Goal: Information Seeking & Learning: Check status

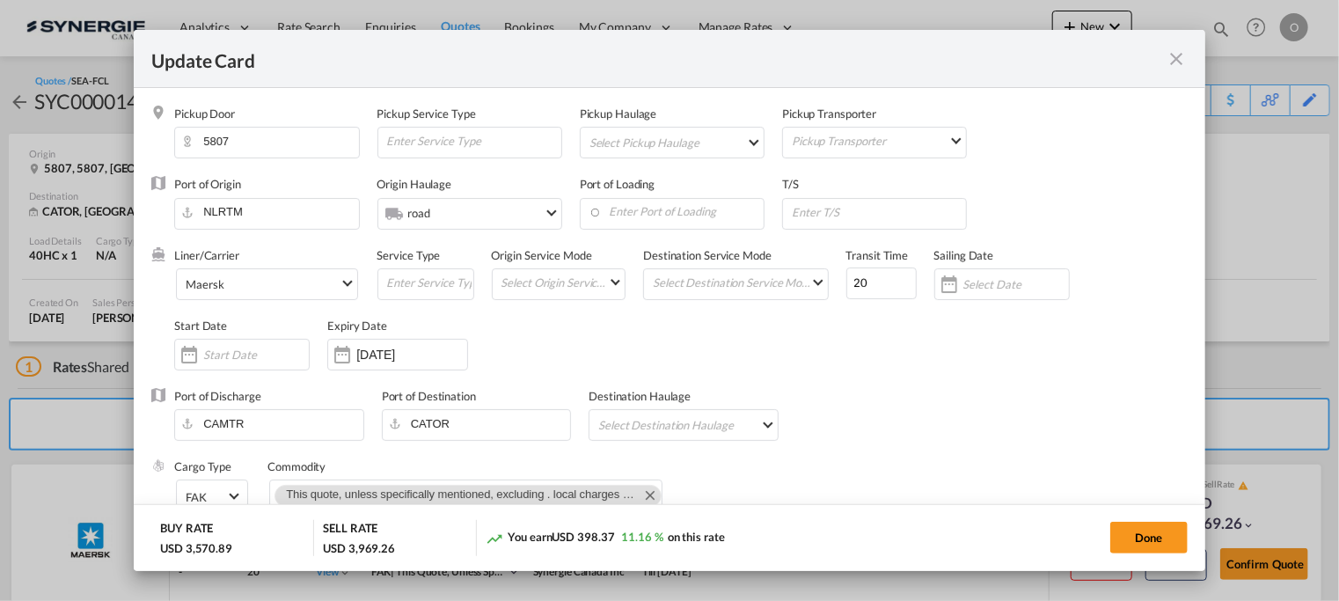
scroll to position [479, 0]
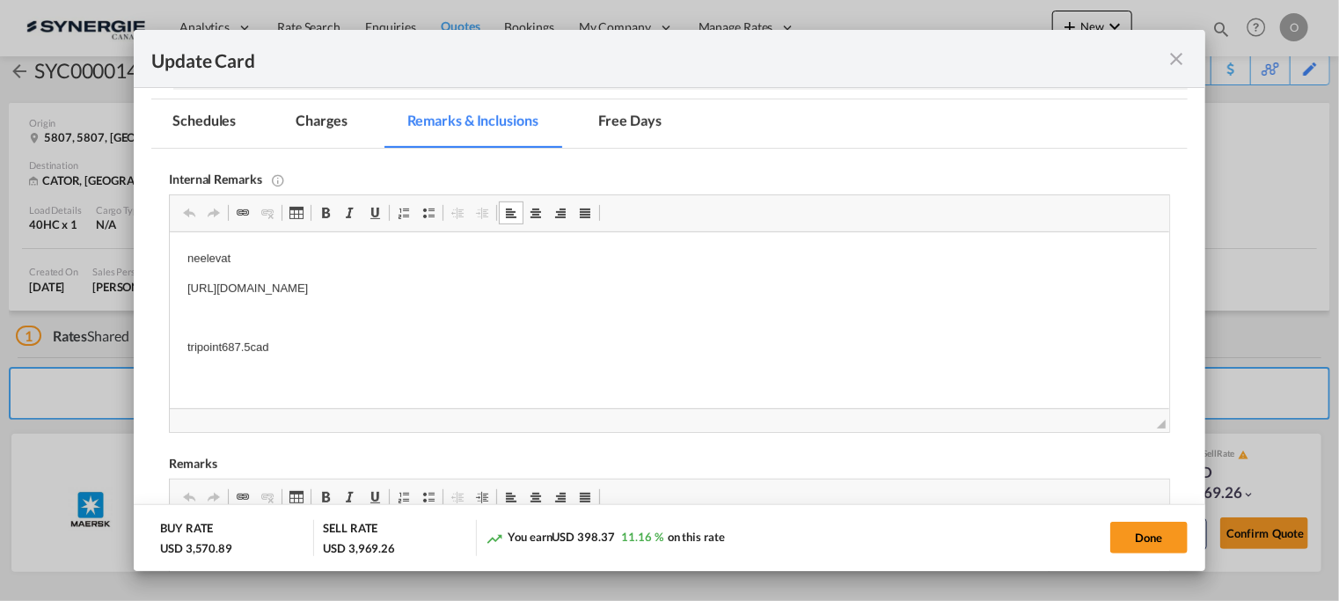
click at [1178, 57] on md-icon "icon-close fg-AAA8AD m-0 pointer" at bounding box center [1177, 58] width 21 height 21
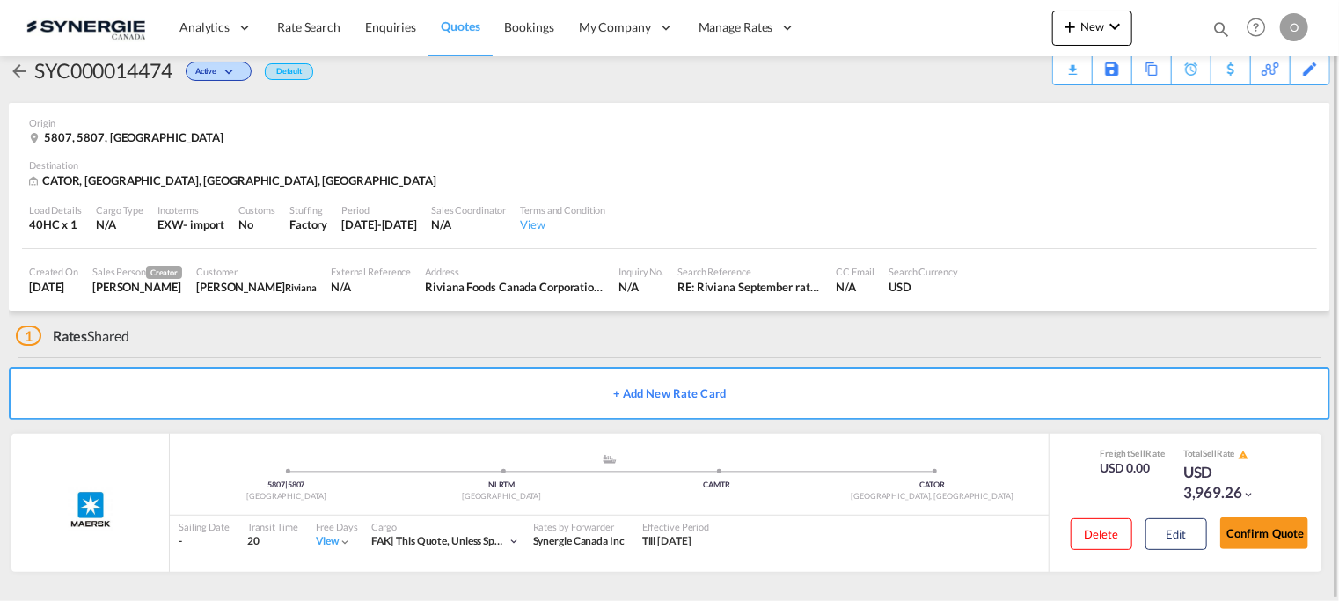
click at [1223, 31] on div "Update Card Pickup Door 5807 Pickup Service Type Pickup Haulage Select Pickup H…" at bounding box center [669, 300] width 1339 height 601
drag, startPoint x: 1221, startPoint y: 22, endPoint x: 1204, endPoint y: 38, distance: 23.7
click at [1219, 25] on md-icon "icon-magnify" at bounding box center [1220, 28] width 19 height 19
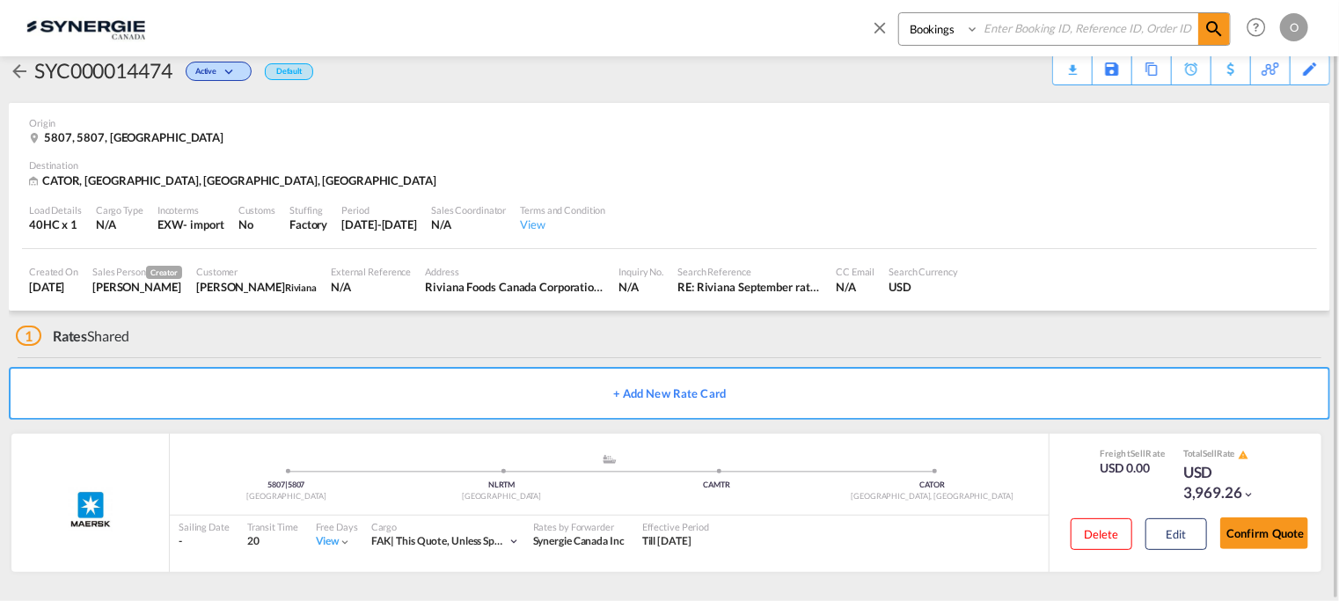
click at [957, 34] on select "Bookings Quotes Enquiries" at bounding box center [941, 29] width 84 height 32
select select "Quotes"
click at [899, 13] on select "Bookings Quotes Enquiries" at bounding box center [941, 29] width 84 height 32
click at [1032, 20] on input at bounding box center [1088, 28] width 219 height 31
paste input "SYC000013618"
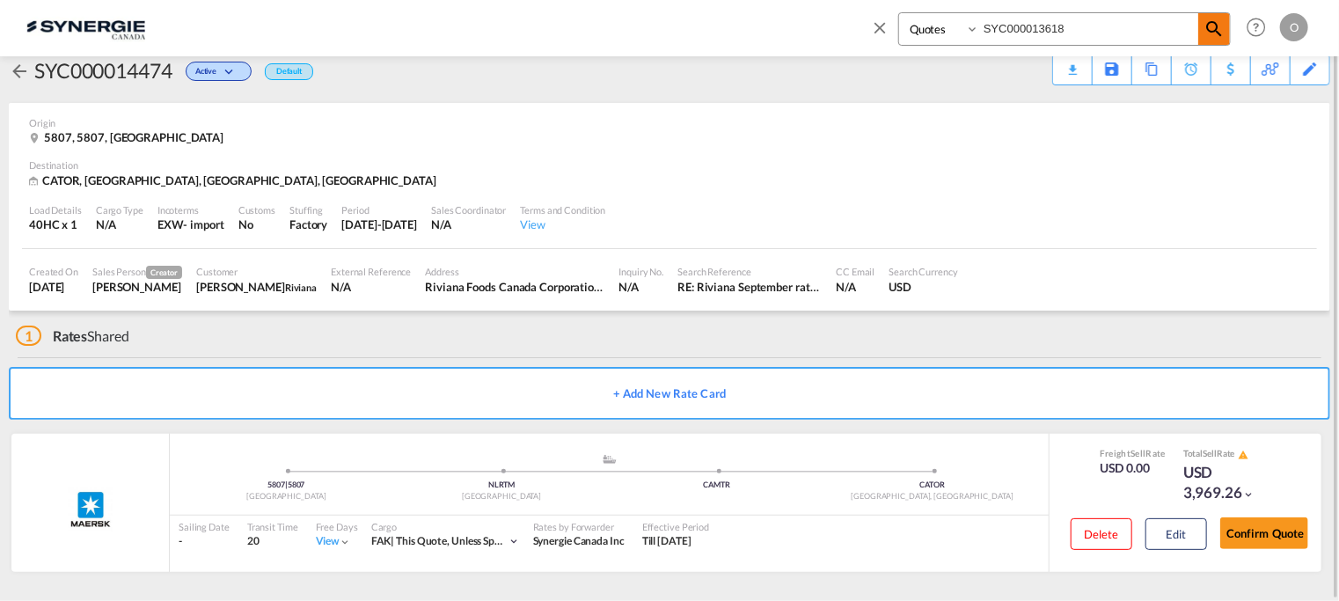
type input "SYC000013618"
click at [1199, 30] on span at bounding box center [1214, 29] width 32 height 32
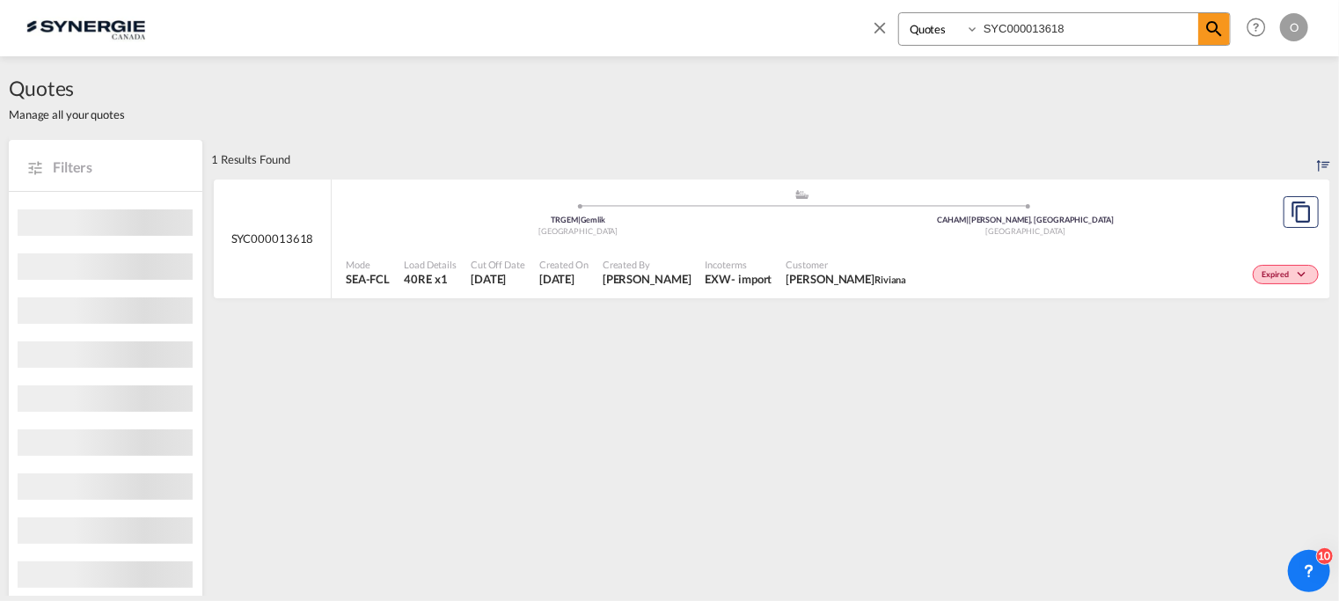
click at [875, 274] on span "Riviana" at bounding box center [891, 279] width 32 height 11
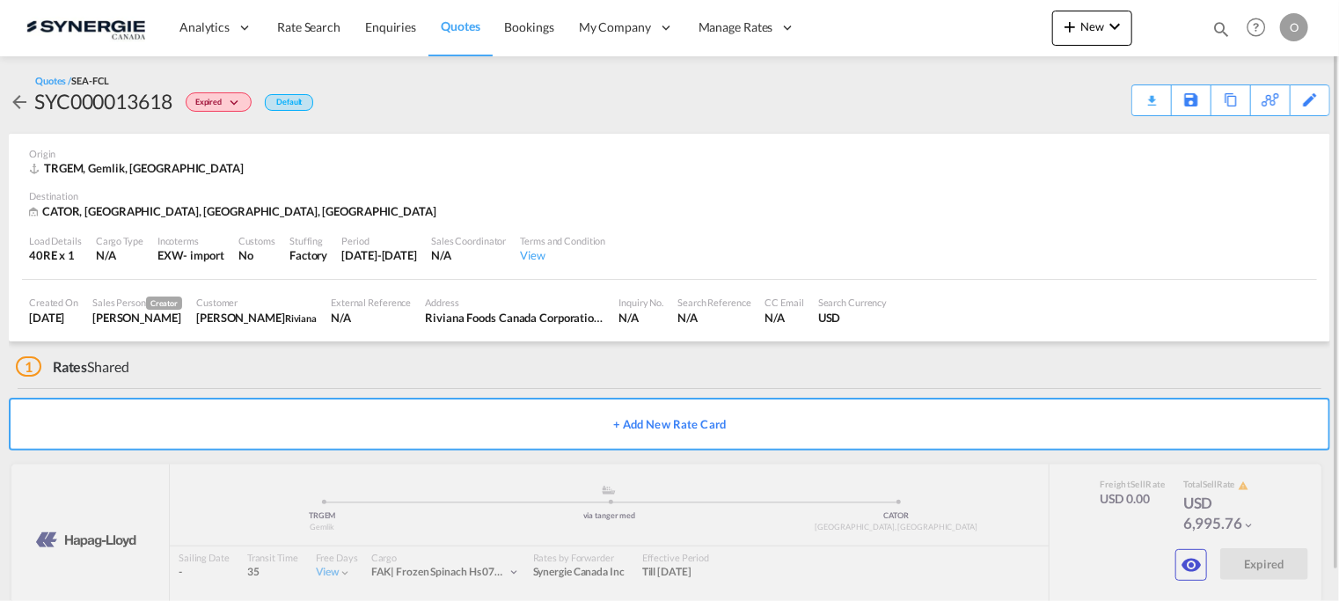
drag, startPoint x: 1229, startPoint y: 29, endPoint x: 1218, endPoint y: 36, distance: 13.4
click at [1228, 30] on md-icon "icon-magnify" at bounding box center [1220, 28] width 19 height 19
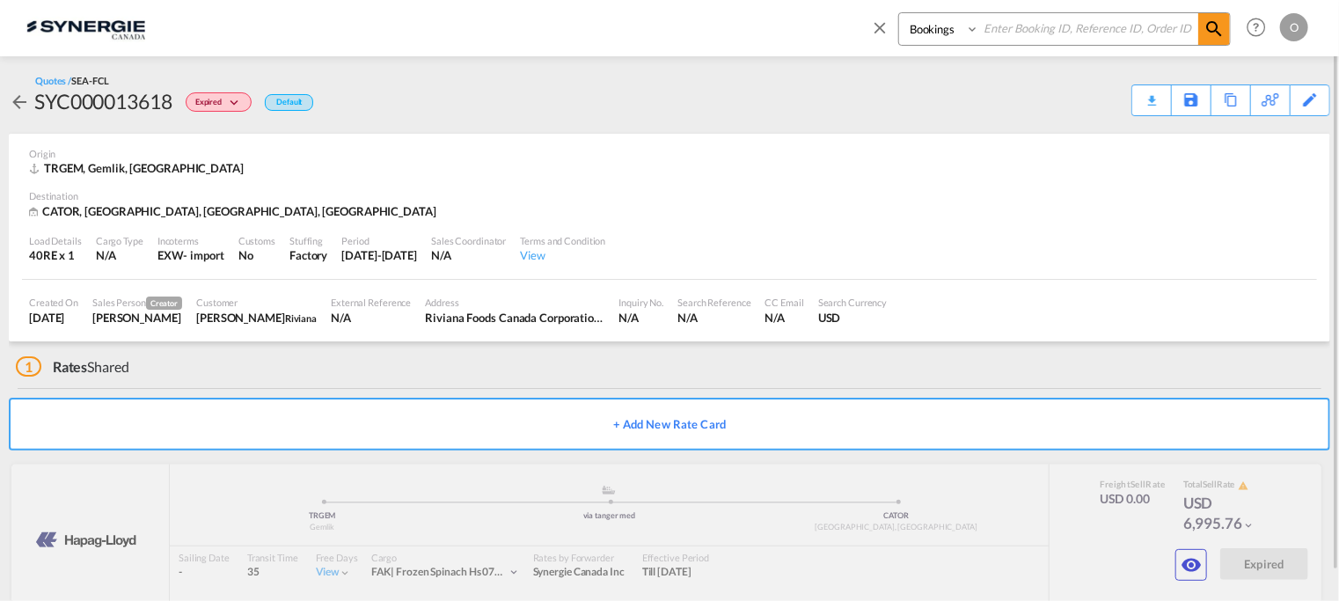
paste input "SYC000013618"
type input "SYC000013619"
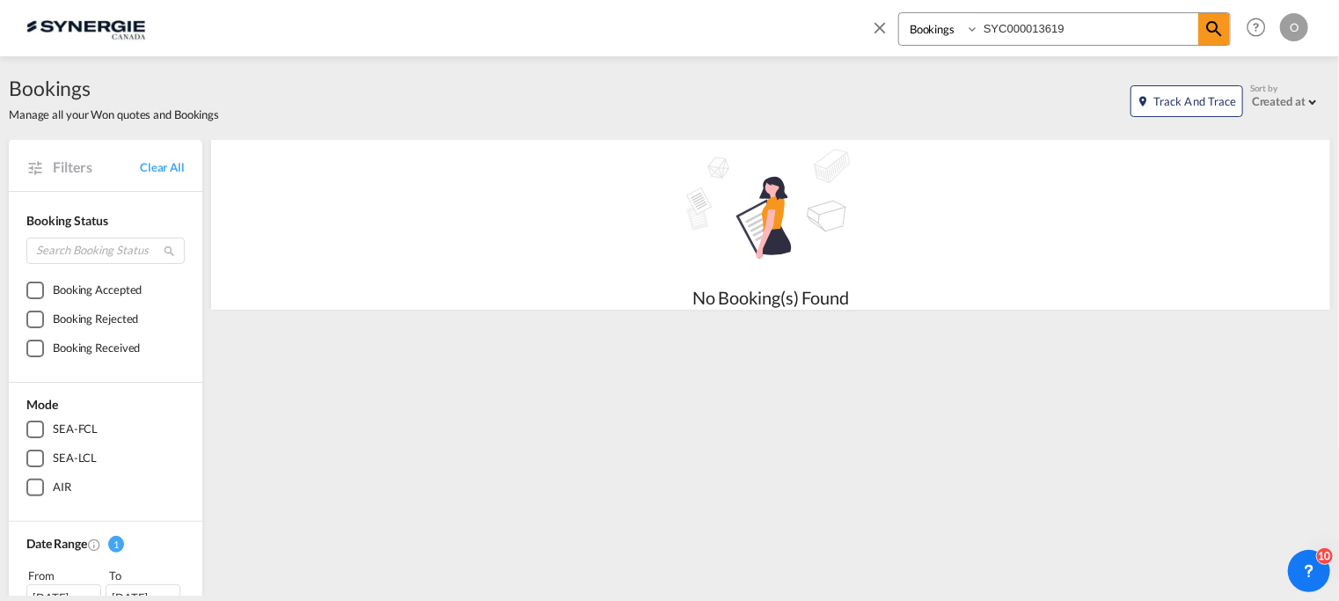
drag, startPoint x: 952, startPoint y: 28, endPoint x: 950, endPoint y: 43, distance: 15.1
click at [950, 28] on select "Bookings Quotes Enquiries" at bounding box center [941, 29] width 84 height 32
select select "Quotes"
click at [899, 13] on select "Bookings Quotes Enquiries" at bounding box center [941, 29] width 84 height 32
click at [1212, 31] on md-icon "icon-magnify" at bounding box center [1214, 28] width 21 height 21
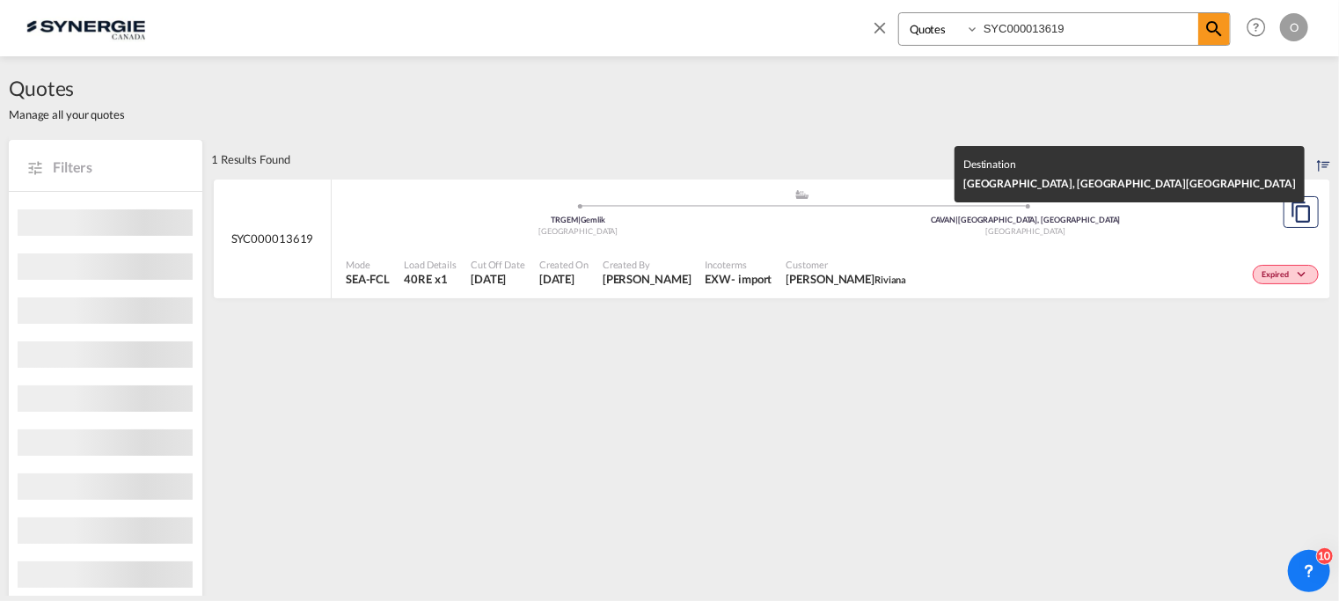
click at [1109, 235] on div "[GEOGRAPHIC_DATA]" at bounding box center [1026, 231] width 448 height 11
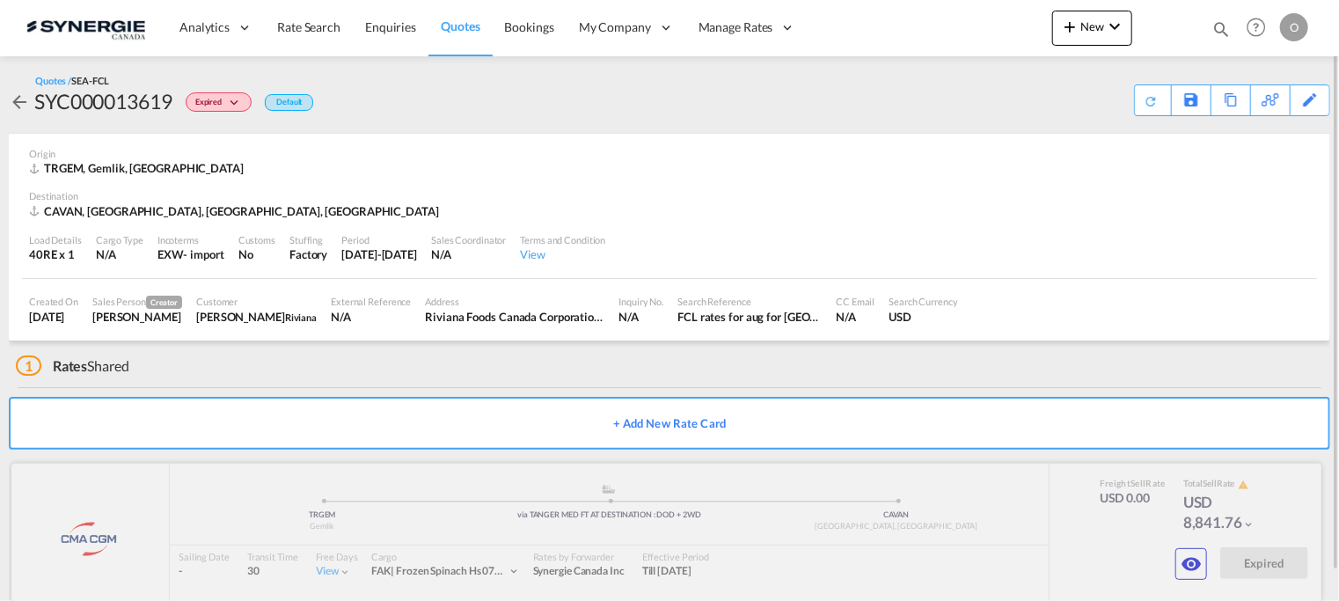
scroll to position [30, 0]
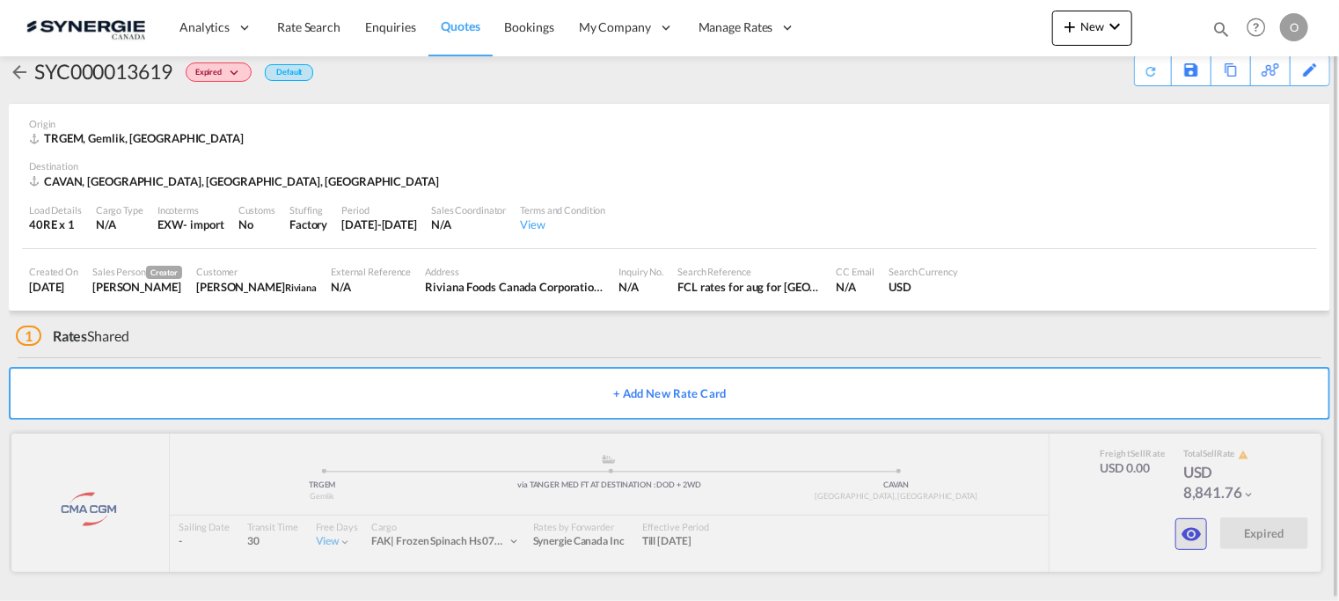
click at [1195, 523] on md-icon "icon-eye" at bounding box center [1191, 533] width 21 height 21
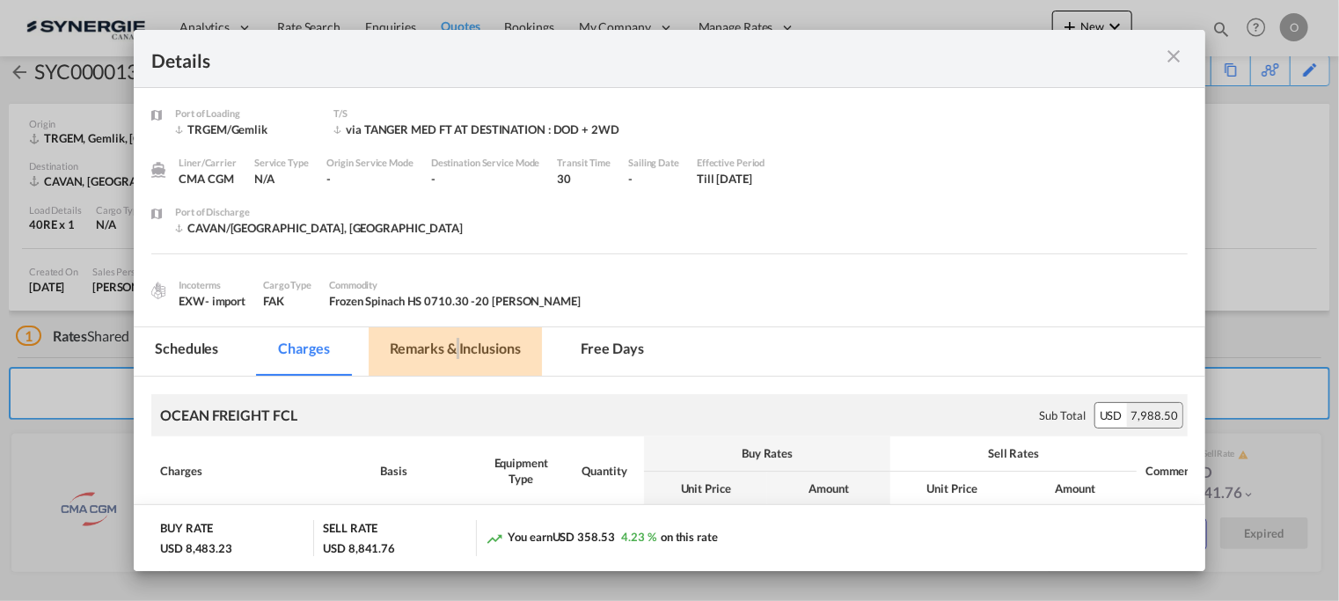
click at [457, 354] on md-tab-item "Remarks & Inclusions" at bounding box center [455, 351] width 173 height 48
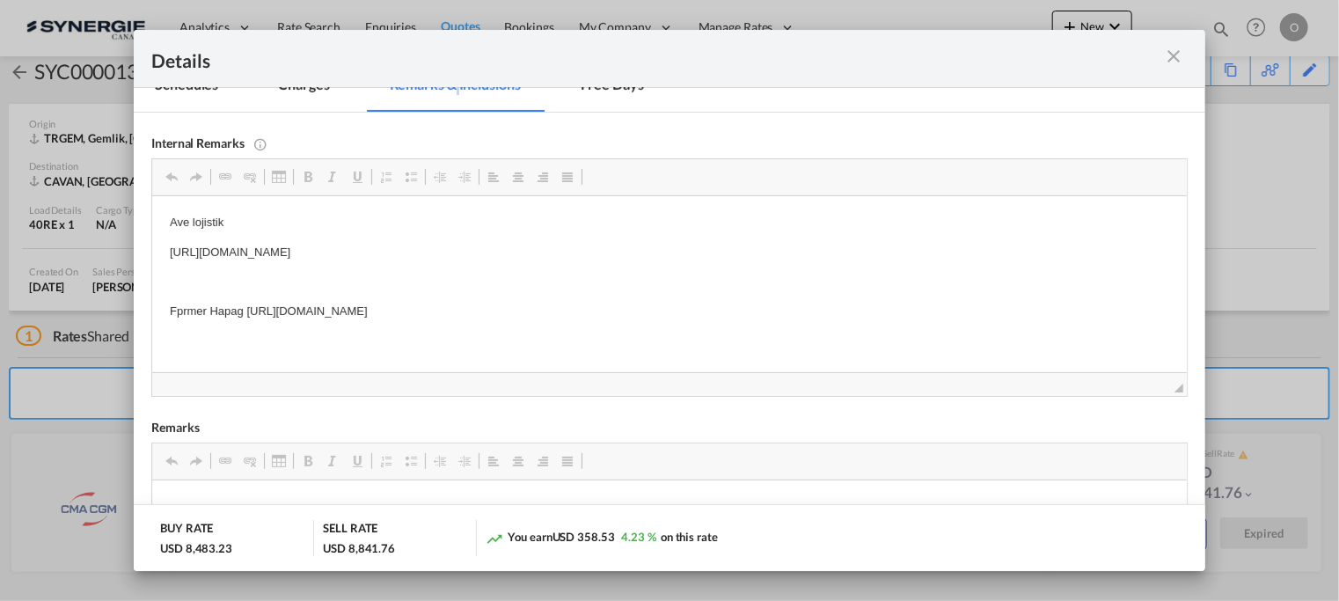
scroll to position [293, 0]
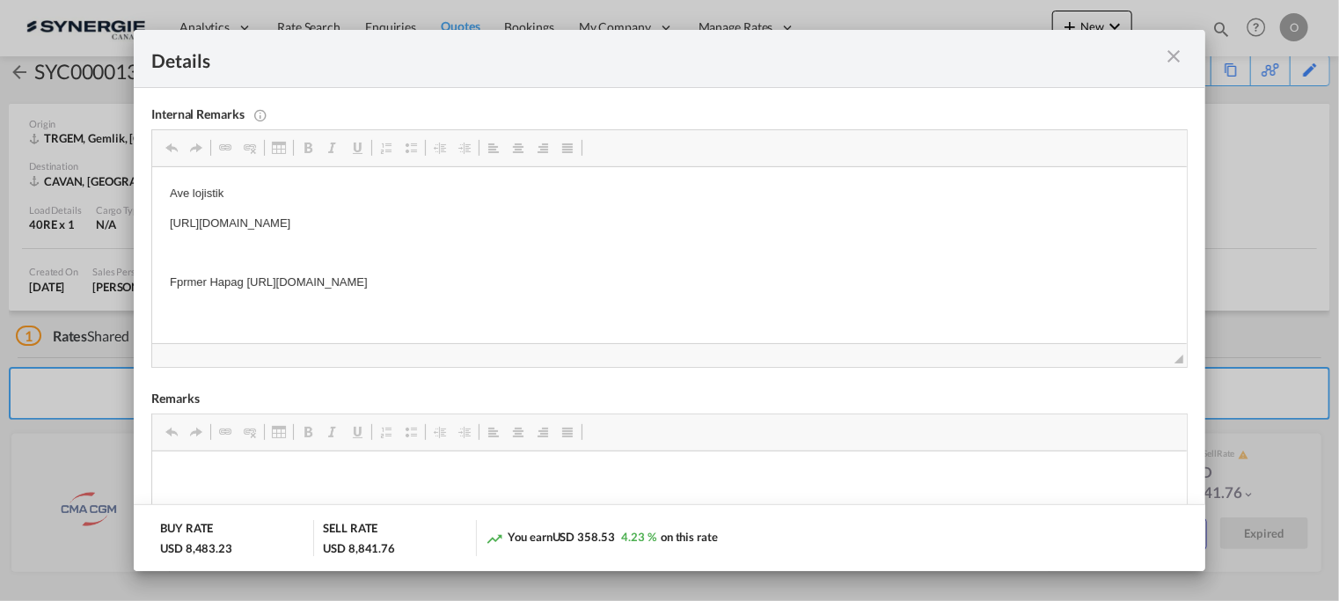
click at [1172, 67] on div "Port of Loading ..." at bounding box center [1136, 59] width 104 height 22
